Goal: Task Accomplishment & Management: Use online tool/utility

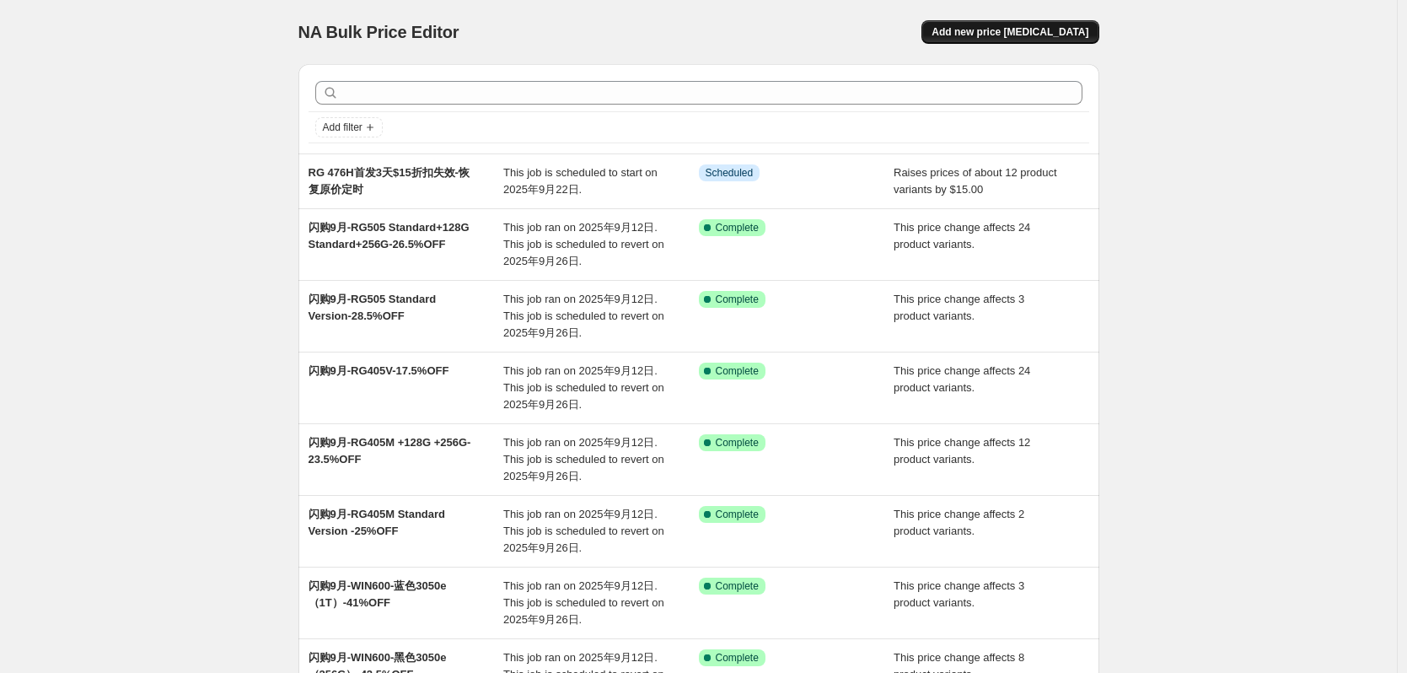
click at [1018, 30] on span "Add new price [MEDICAL_DATA]" at bounding box center [1010, 31] width 157 height 13
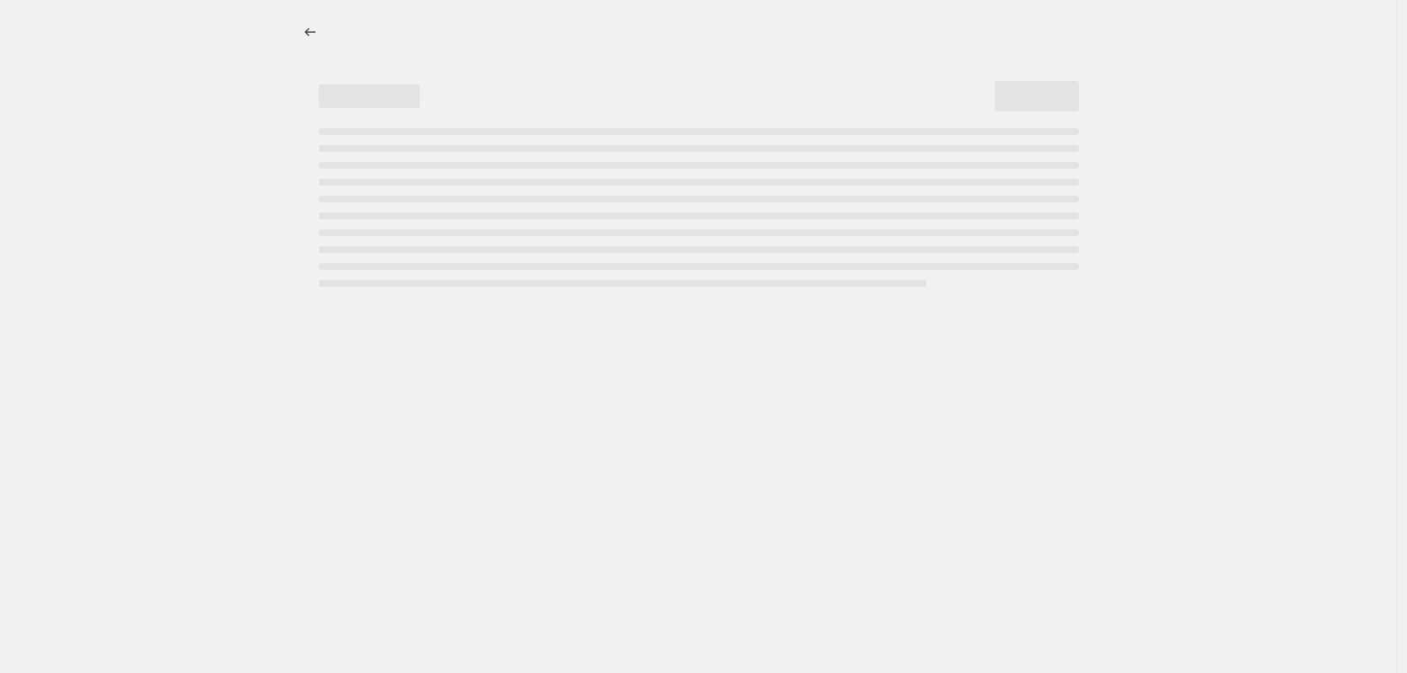
select select "percentage"
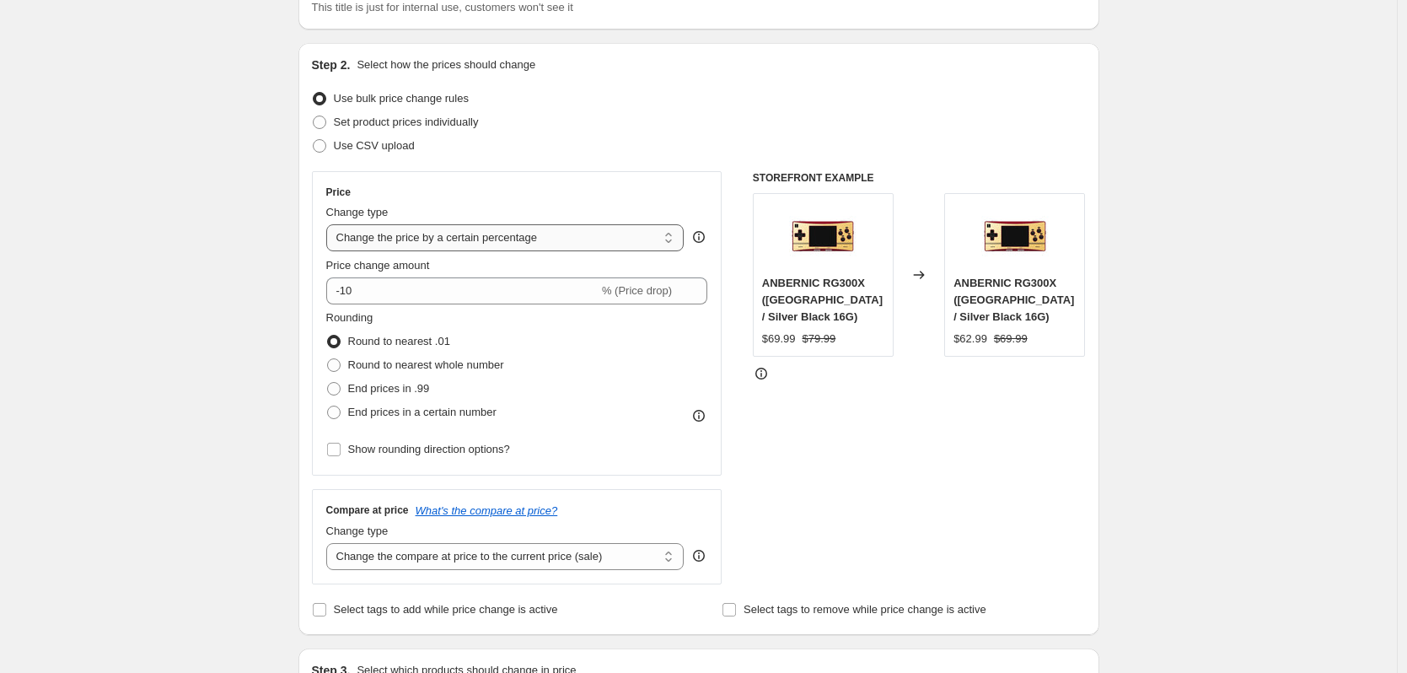
scroll to position [169, 0]
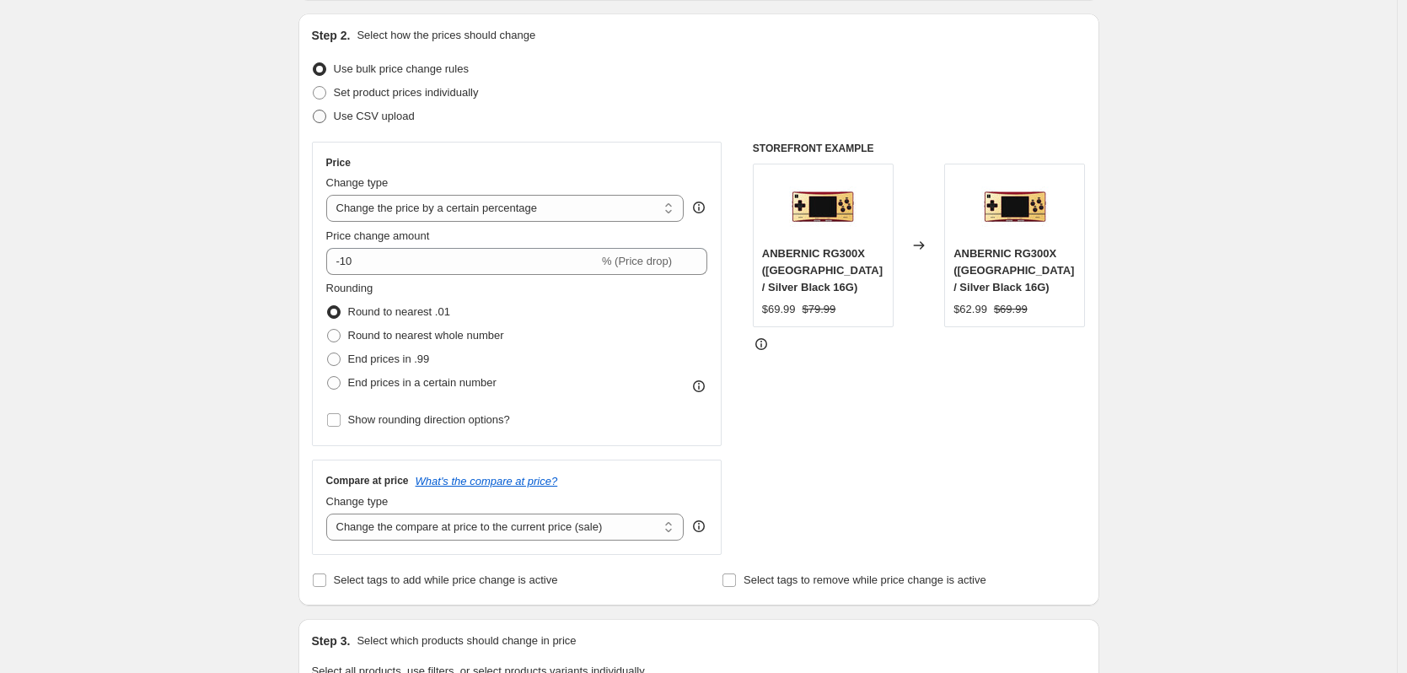
click at [357, 117] on span "Use CSV upload" at bounding box center [374, 116] width 81 height 13
click at [314, 110] on input "Use CSV upload" at bounding box center [313, 110] width 1 height 1
radio input "true"
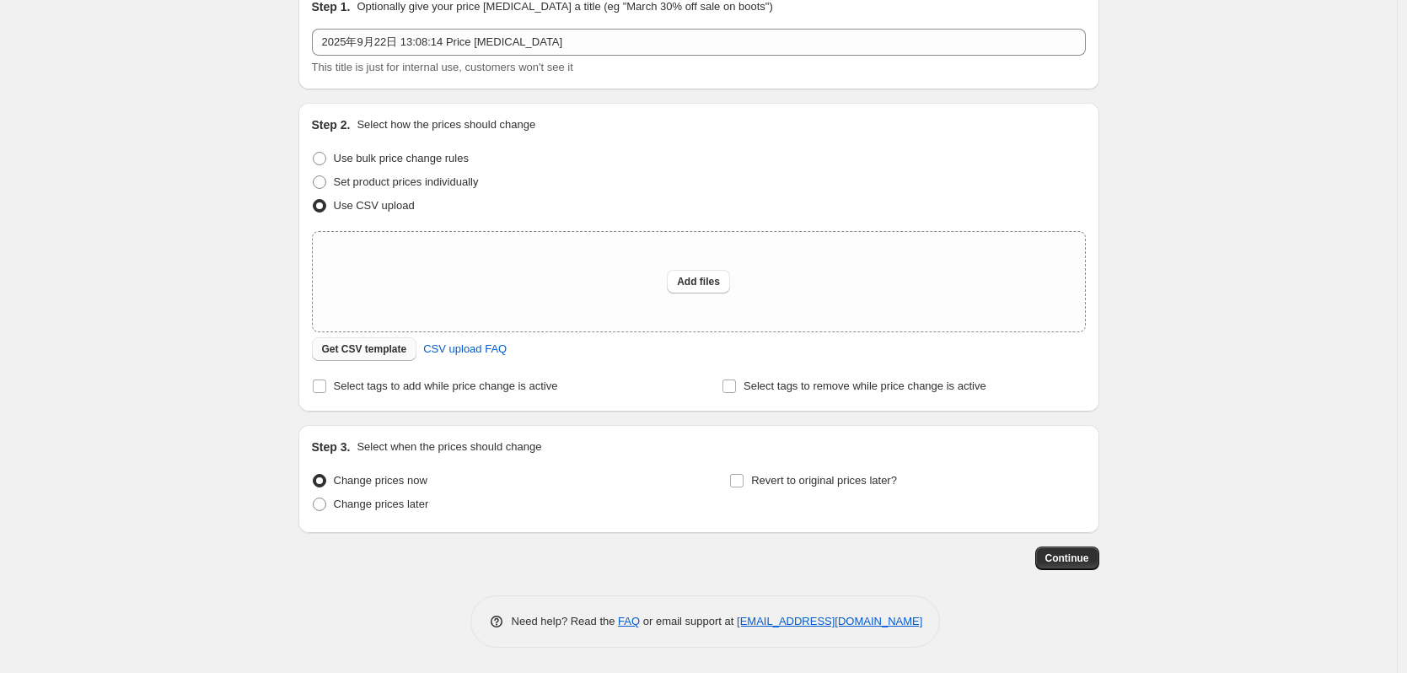
click at [381, 349] on span "Get CSV template" at bounding box center [364, 348] width 85 height 13
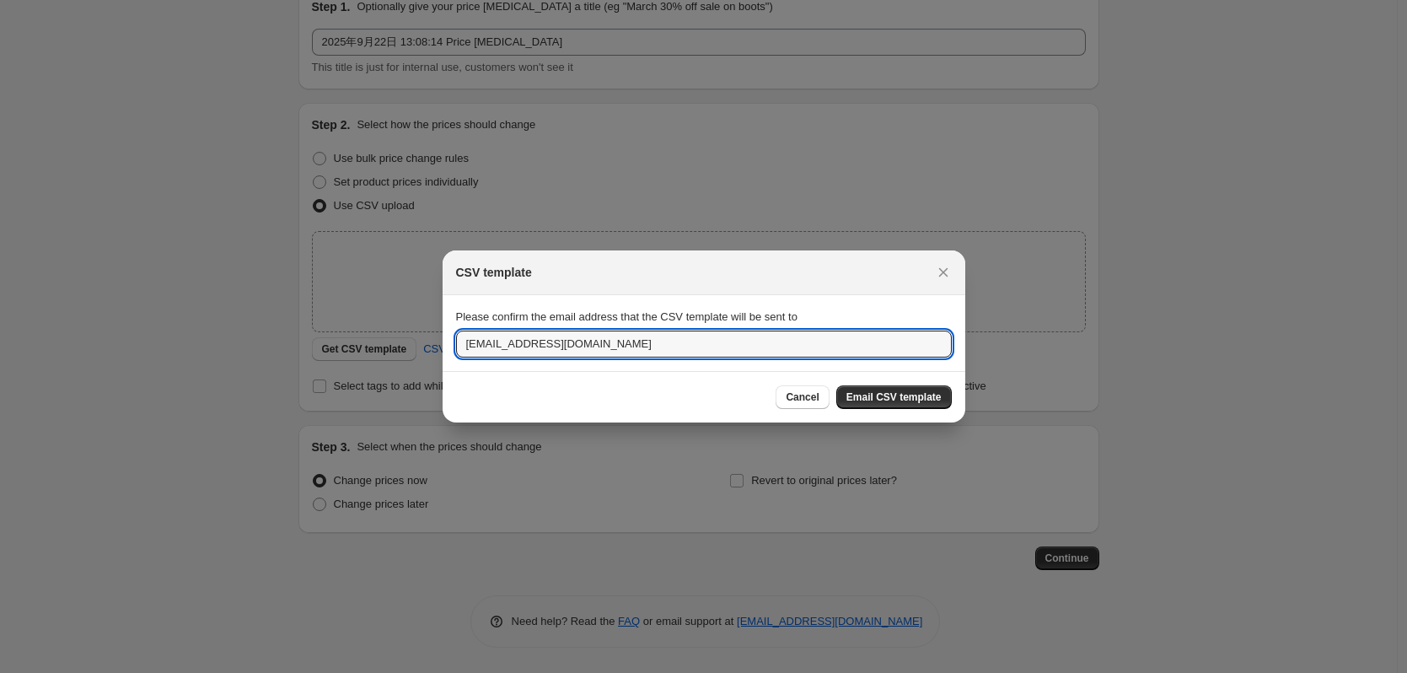
drag, startPoint x: 719, startPoint y: 346, endPoint x: 329, endPoint y: 367, distance: 390.9
click at [329, 672] on div "CSV template Please confirm the email address that the CSV template will be sen…" at bounding box center [703, 673] width 1407 height 0
click at [498, 332] on input ":r2a:" at bounding box center [704, 343] width 496 height 27
click at [500, 338] on input ":r2a:" at bounding box center [704, 343] width 496 height 27
paste input "[EMAIL_ADDRESS][DOMAIN_NAME]"
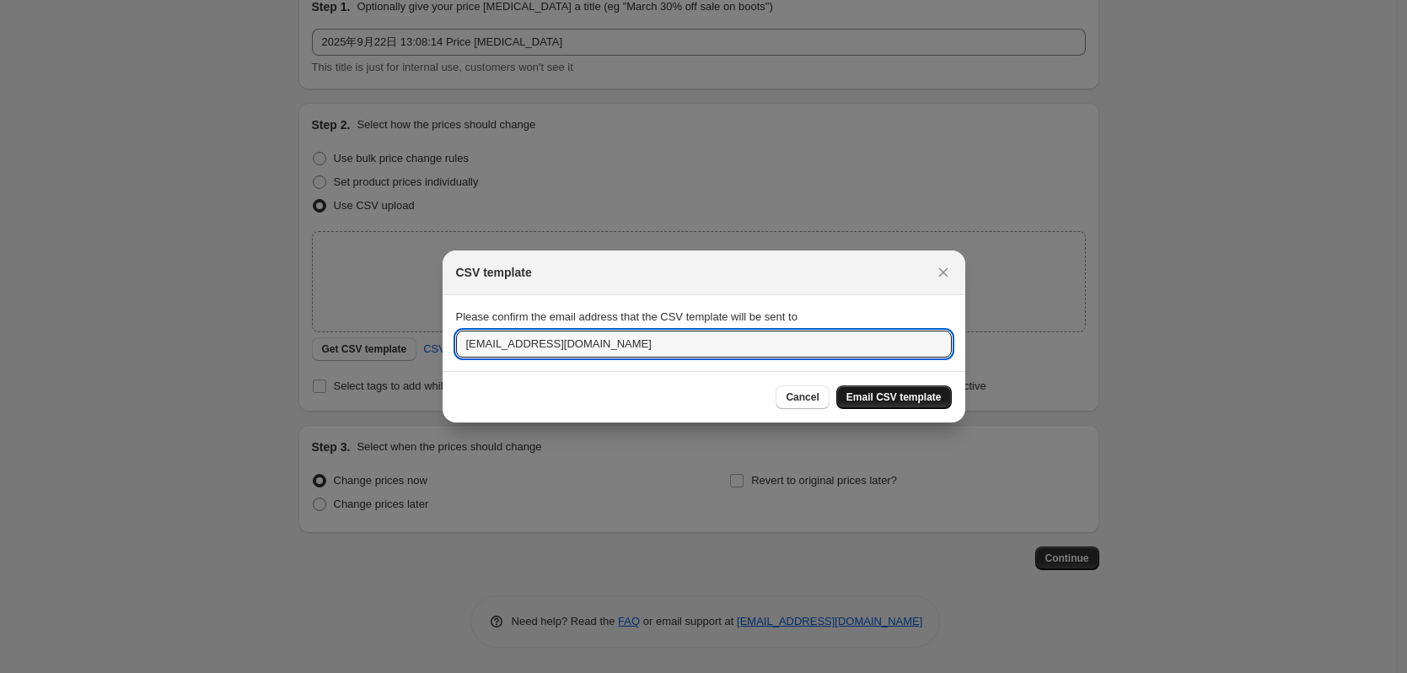
type input "[EMAIL_ADDRESS][DOMAIN_NAME]"
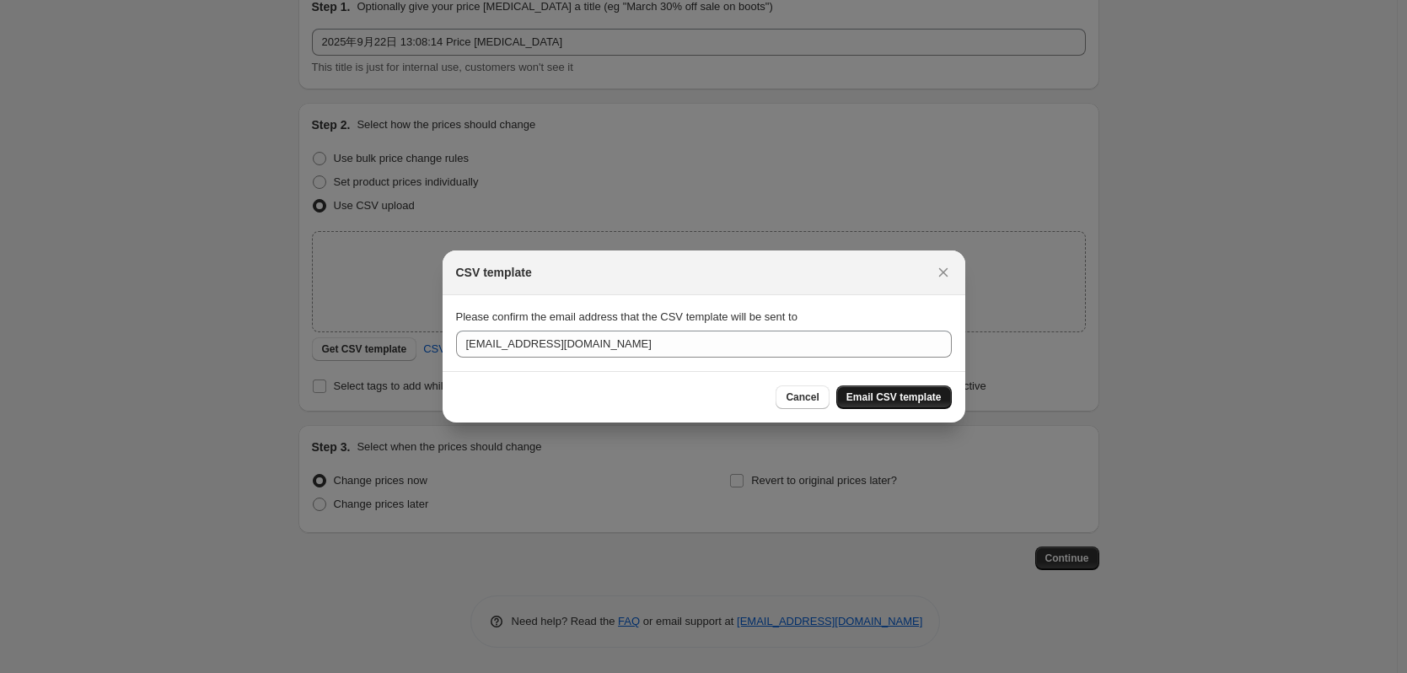
click at [921, 395] on span "Email CSV template" at bounding box center [893, 396] width 95 height 13
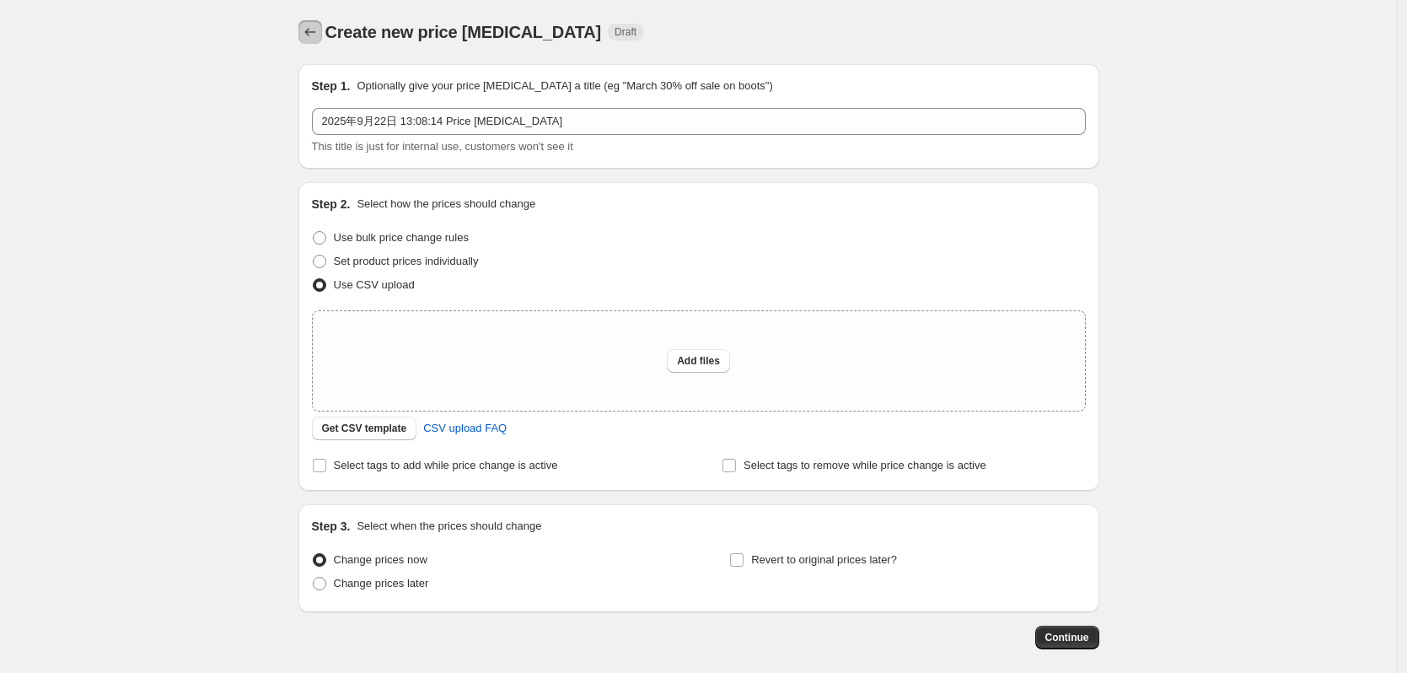
click at [322, 30] on button "Price change jobs" at bounding box center [310, 32] width 24 height 24
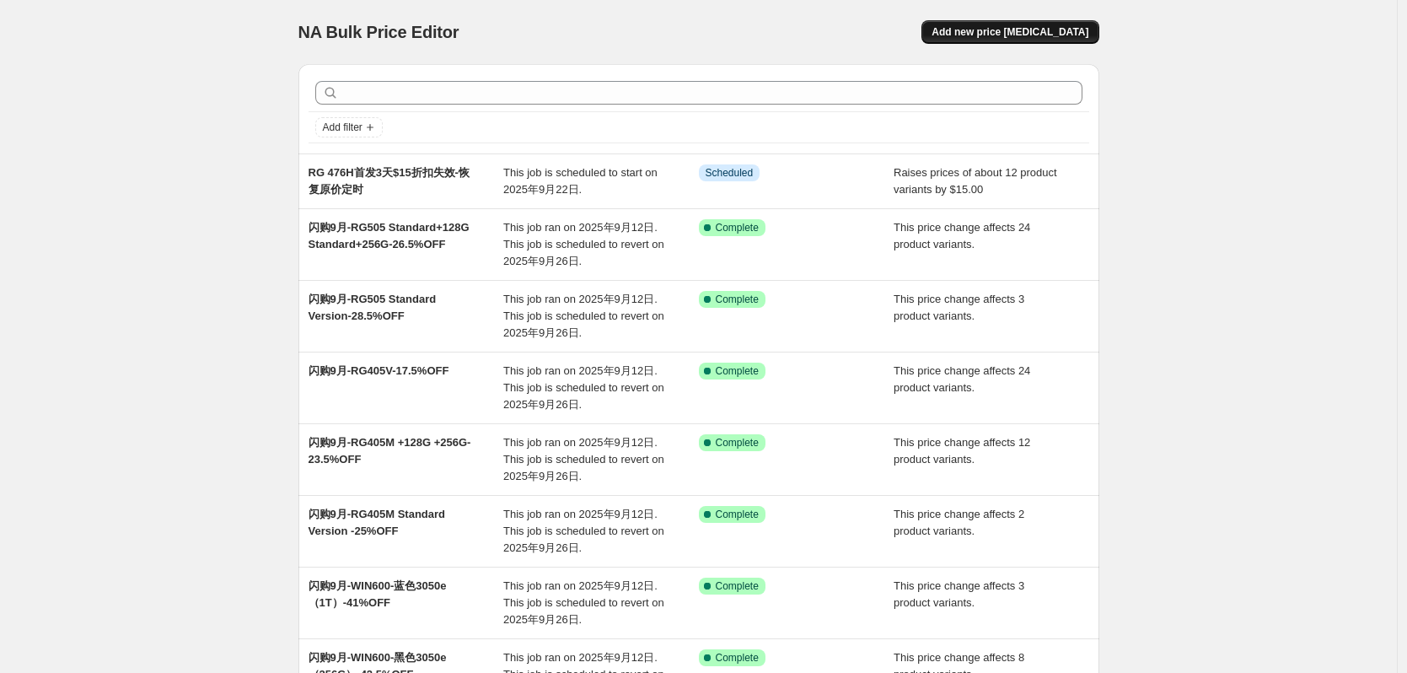
click at [1000, 22] on button "Add new price [MEDICAL_DATA]" at bounding box center [1009, 32] width 177 height 24
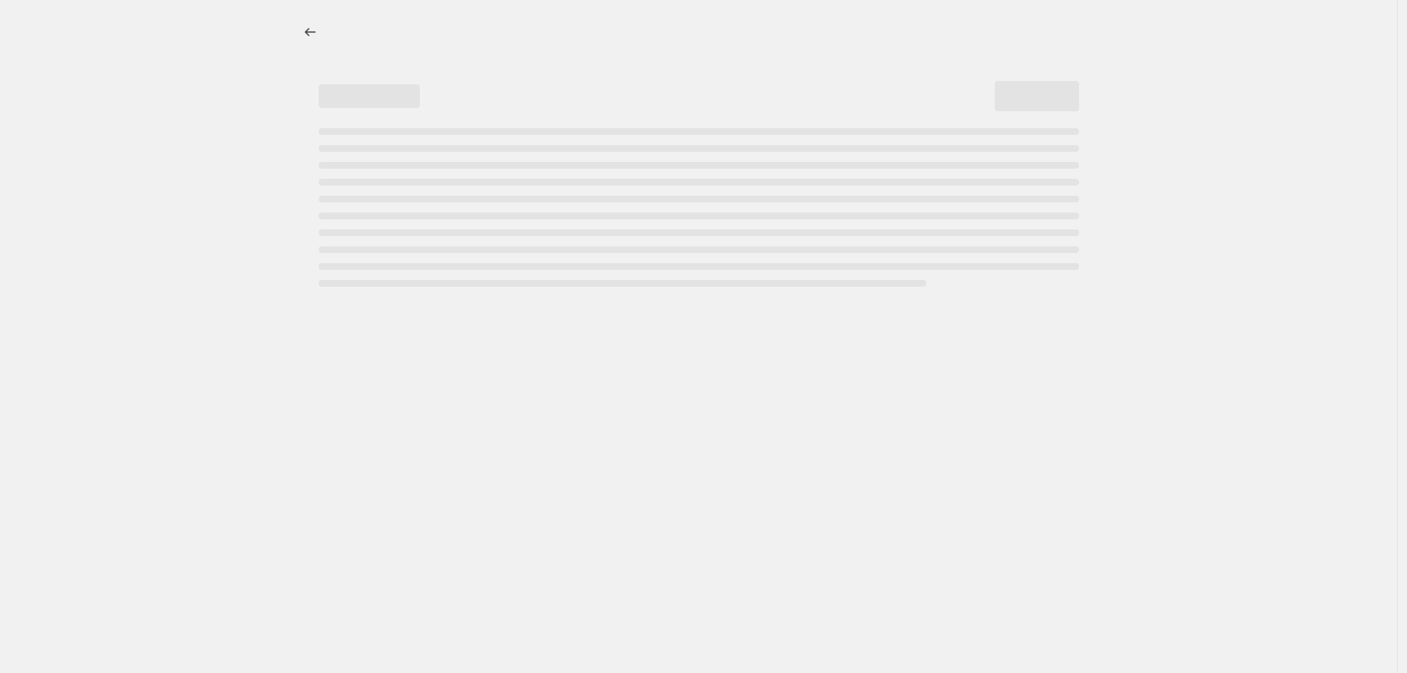
select select "percentage"
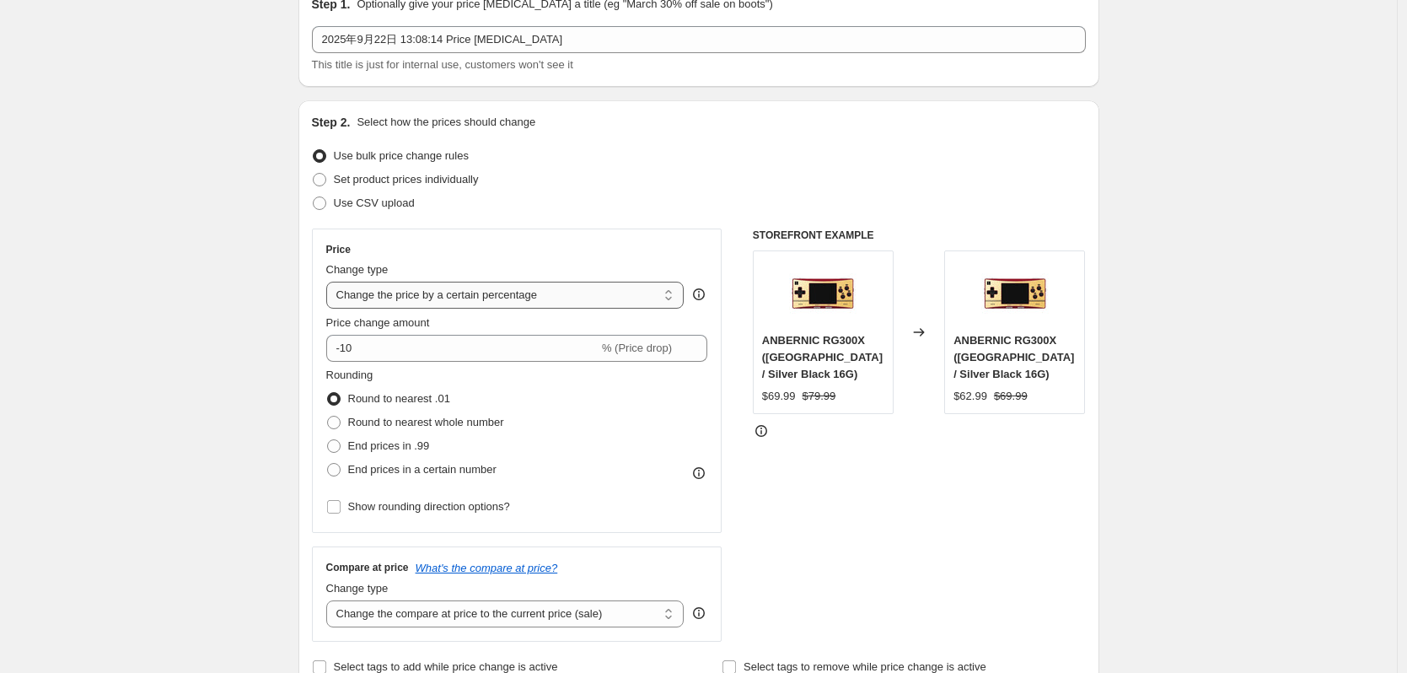
scroll to position [84, 0]
click at [391, 192] on span "Use CSV upload" at bounding box center [374, 200] width 81 height 17
click at [314, 194] on input "Use CSV upload" at bounding box center [313, 194] width 1 height 1
radio input "true"
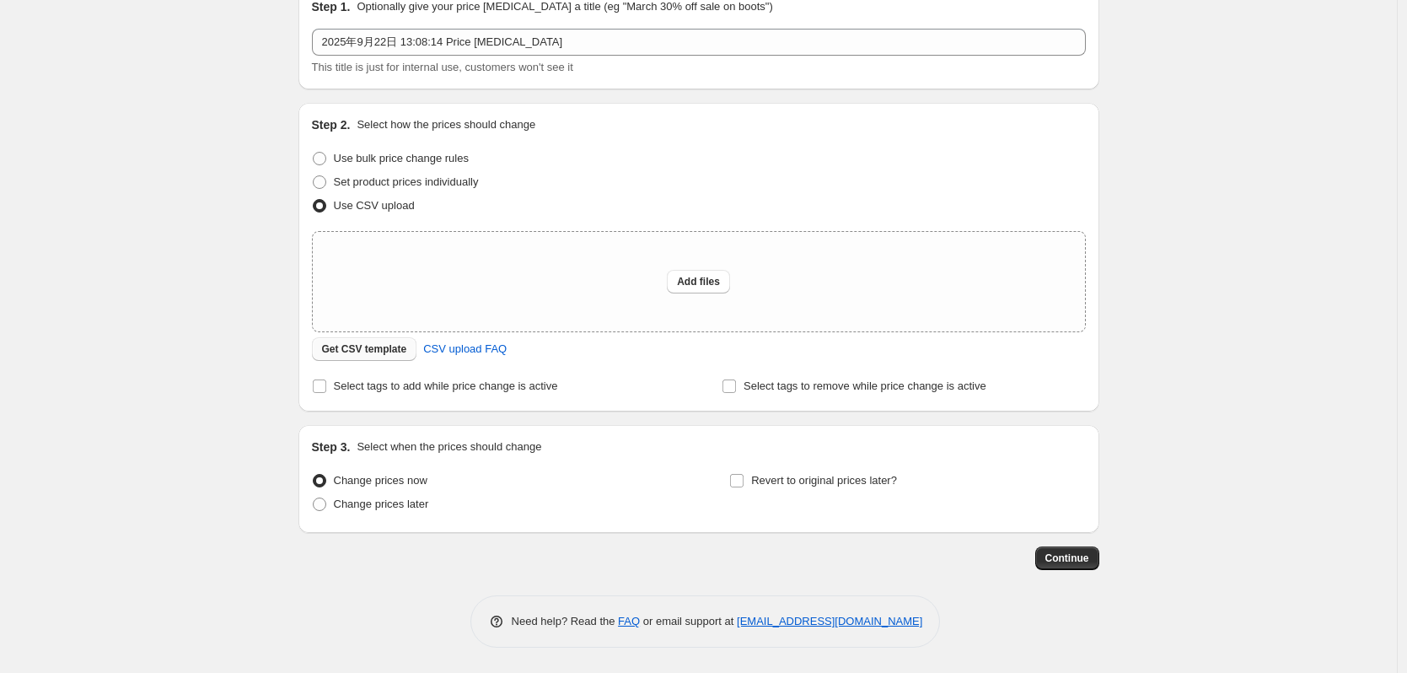
click at [390, 356] on span "Get CSV template" at bounding box center [364, 348] width 85 height 13
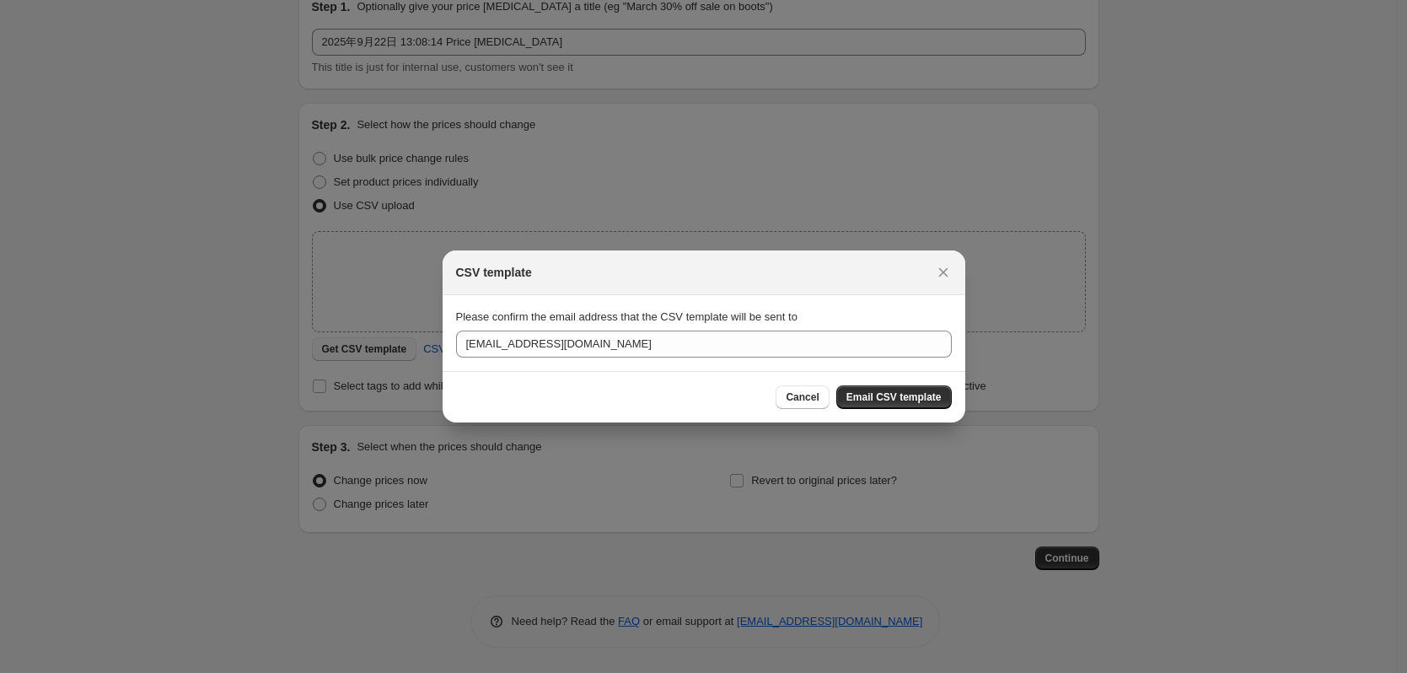
scroll to position [0, 0]
click at [942, 269] on icon "Close" at bounding box center [943, 272] width 17 height 17
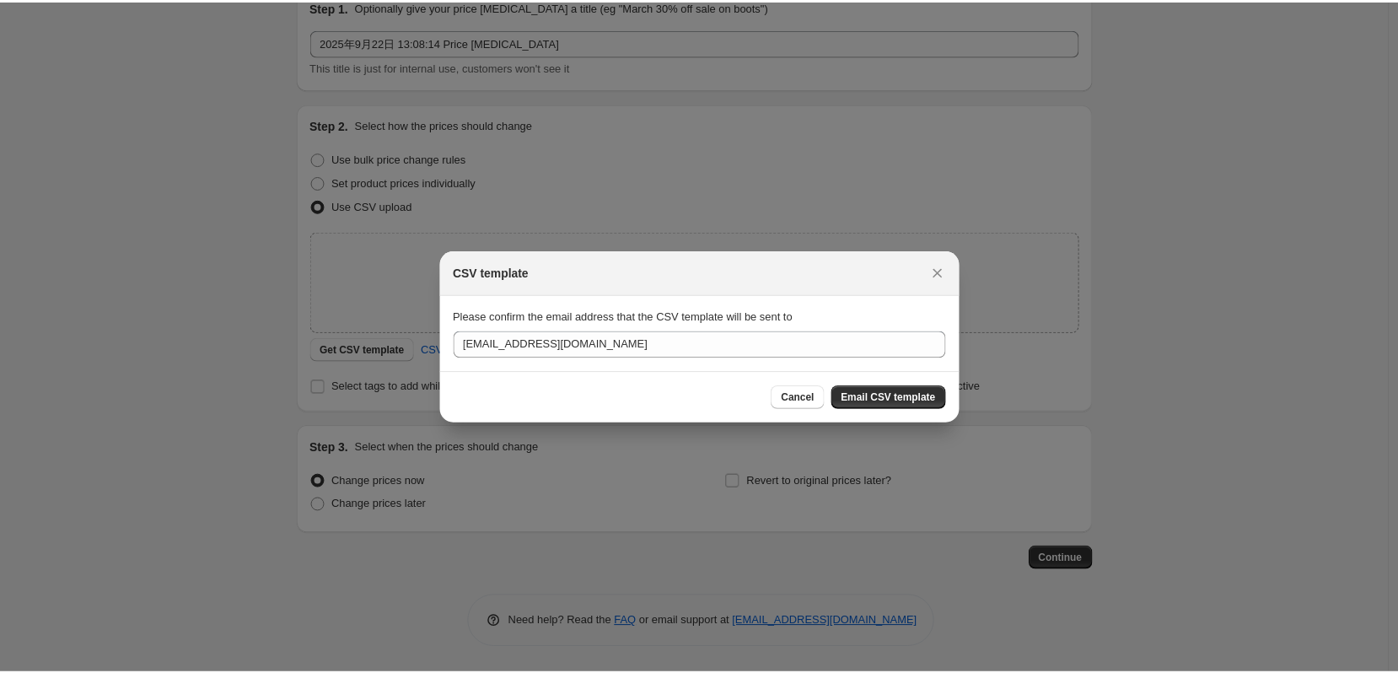
scroll to position [79, 0]
